Goal: Transaction & Acquisition: Purchase product/service

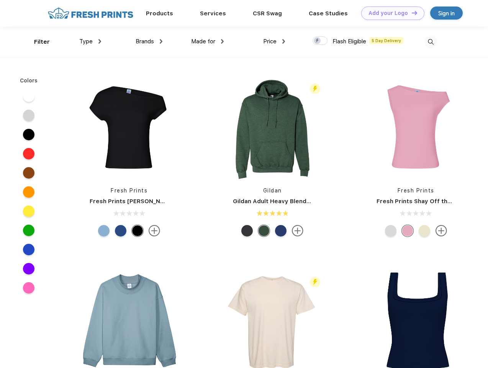
click at [390, 13] on link "Add your Logo Design Tool" at bounding box center [392, 13] width 63 height 13
click at [0, 0] on div "Design Tool" at bounding box center [0, 0] width 0 height 0
click at [411, 13] on link "Add your Logo Design Tool" at bounding box center [392, 13] width 63 height 13
click at [37, 42] on div "Filter" at bounding box center [42, 42] width 16 height 9
click at [90, 41] on span "Type" at bounding box center [85, 41] width 13 height 7
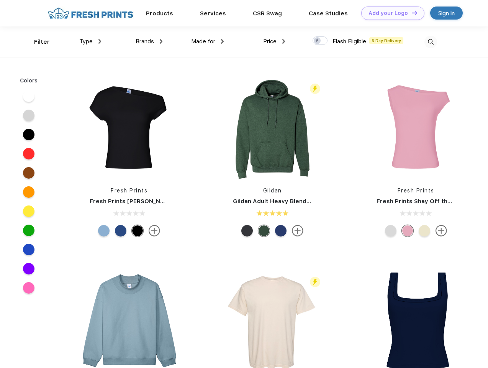
click at [149, 41] on span "Brands" at bounding box center [145, 41] width 18 height 7
click at [208, 41] on span "Made for" at bounding box center [203, 41] width 24 height 7
click at [274, 41] on span "Price" at bounding box center [269, 41] width 13 height 7
click at [320, 41] on div at bounding box center [320, 40] width 15 height 8
click at [318, 41] on input "checkbox" at bounding box center [315, 38] width 5 height 5
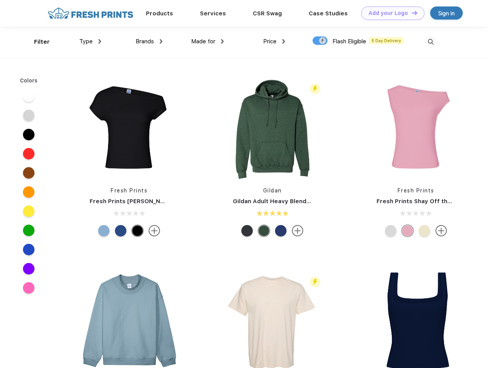
click at [431, 42] on img at bounding box center [430, 42] width 13 height 13
